Goal: Task Accomplishment & Management: Manage account settings

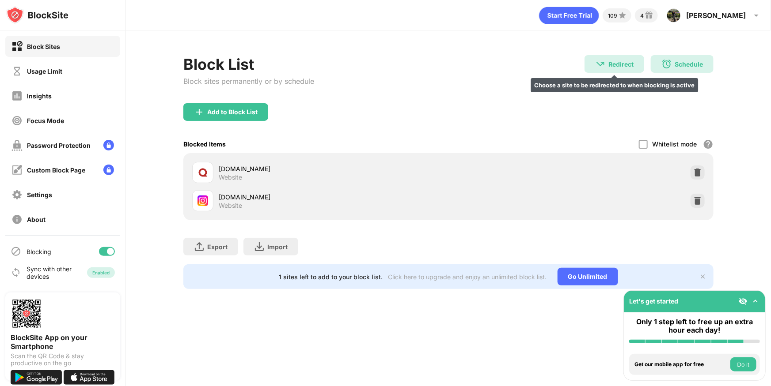
click at [615, 67] on div "Redirect" at bounding box center [620, 65] width 25 height 8
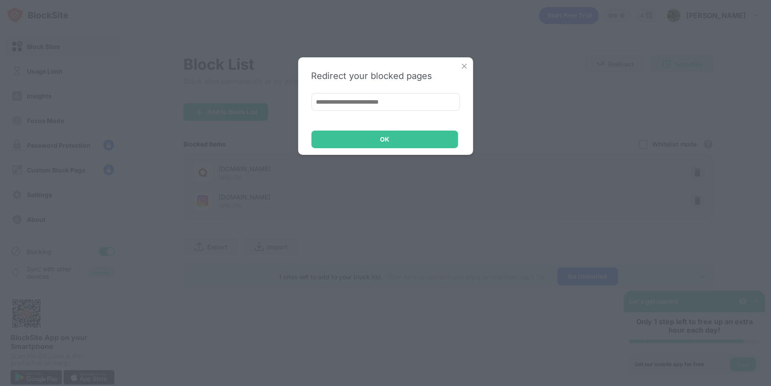
click at [471, 66] on div "Redirect your blocked pages OK" at bounding box center [385, 106] width 175 height 98
click at [504, 58] on div "Redirect your blocked pages OK" at bounding box center [385, 193] width 771 height 386
drag, startPoint x: 458, startPoint y: 65, endPoint x: 465, endPoint y: 67, distance: 6.8
click at [459, 66] on div "Redirect your blocked pages OK" at bounding box center [385, 106] width 175 height 98
click at [465, 67] on img at bounding box center [464, 66] width 9 height 9
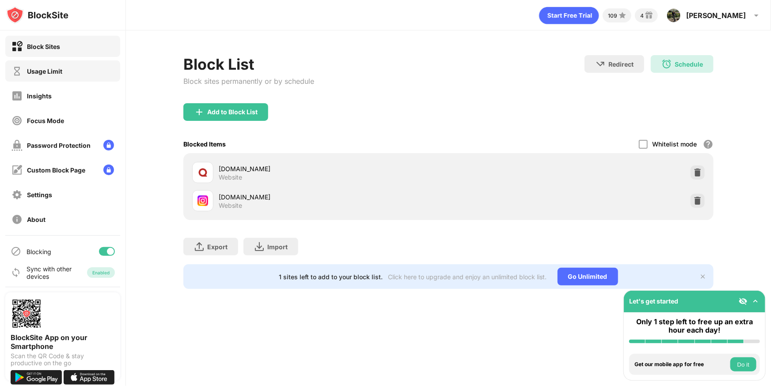
click at [75, 79] on div "Usage Limit" at bounding box center [62, 71] width 115 height 21
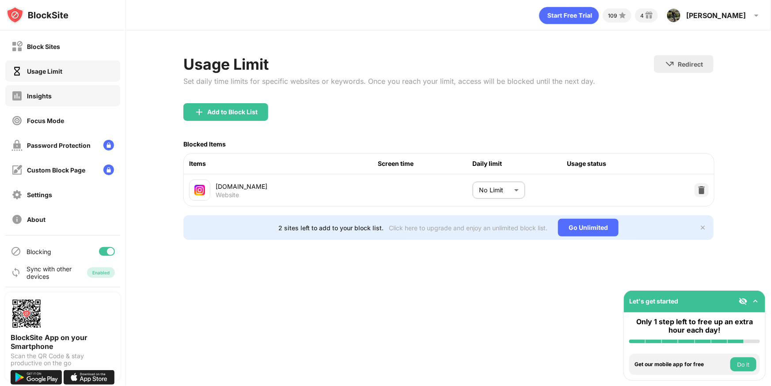
click at [61, 87] on div "Insights" at bounding box center [62, 95] width 115 height 21
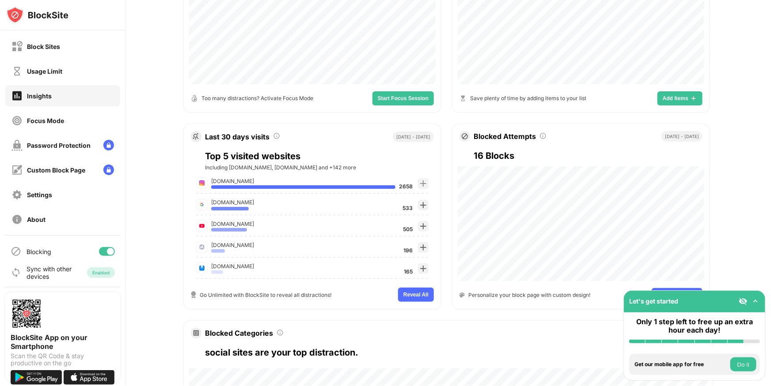
scroll to position [241, 0]
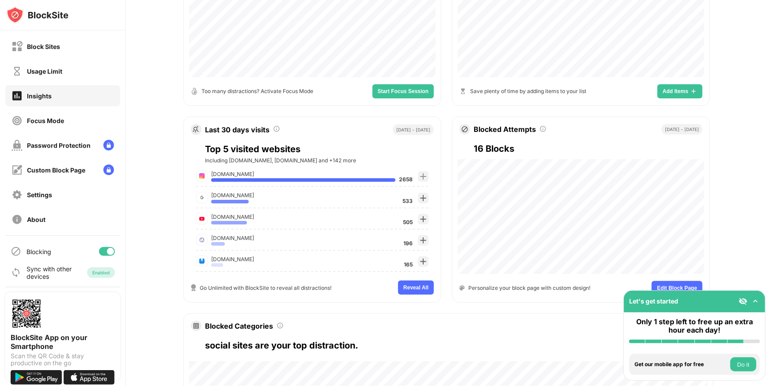
click at [353, 182] on div "[DOMAIN_NAME] 2658 Add to block List [DOMAIN_NAME] 533 Add to block List [DOMAI…" at bounding box center [312, 221] width 246 height 106
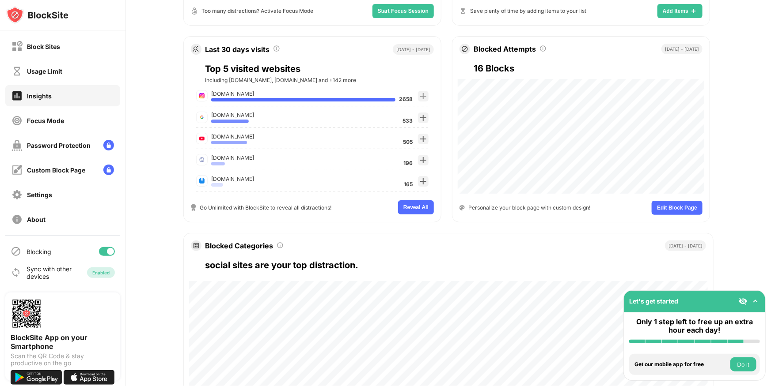
scroll to position [383, 0]
